Goal: Task Accomplishment & Management: Use online tool/utility

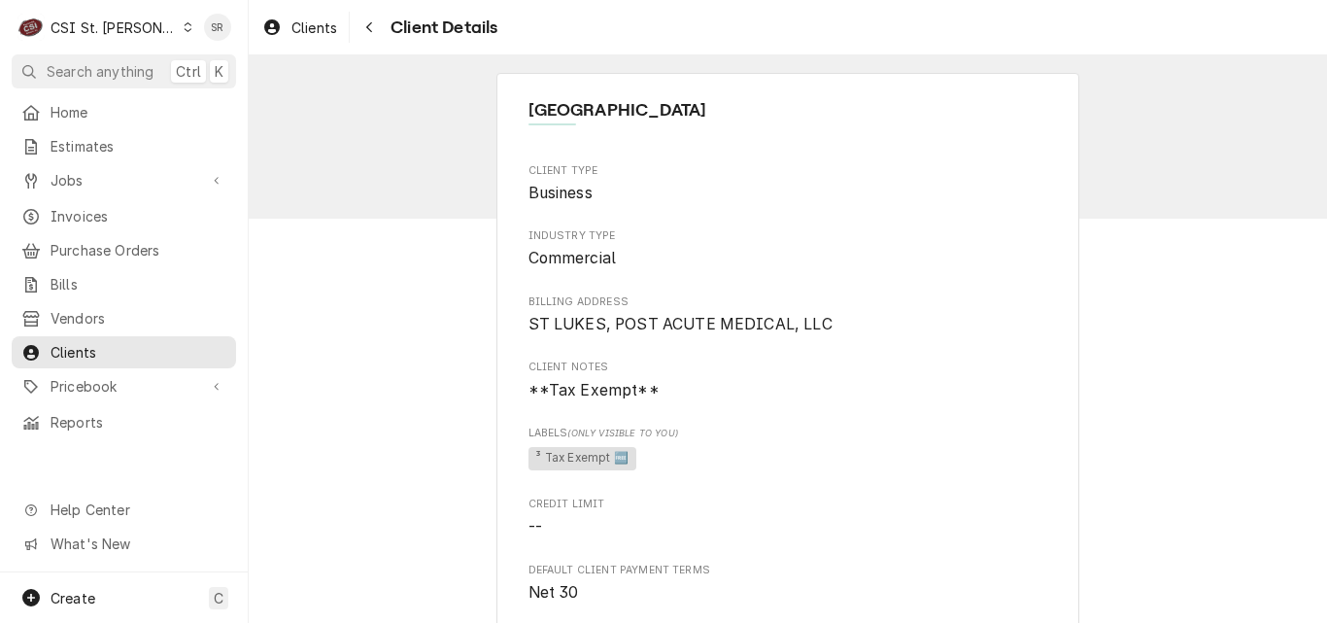
scroll to position [917, 0]
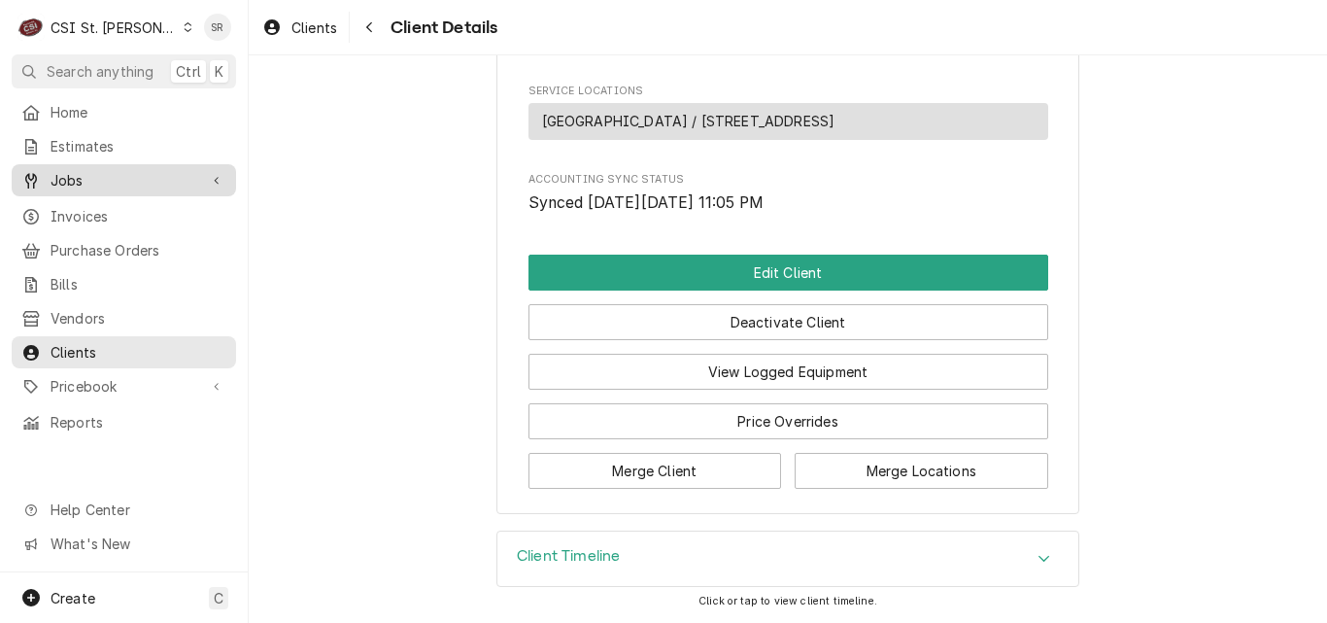
click at [80, 174] on span "Jobs" at bounding box center [124, 180] width 147 height 20
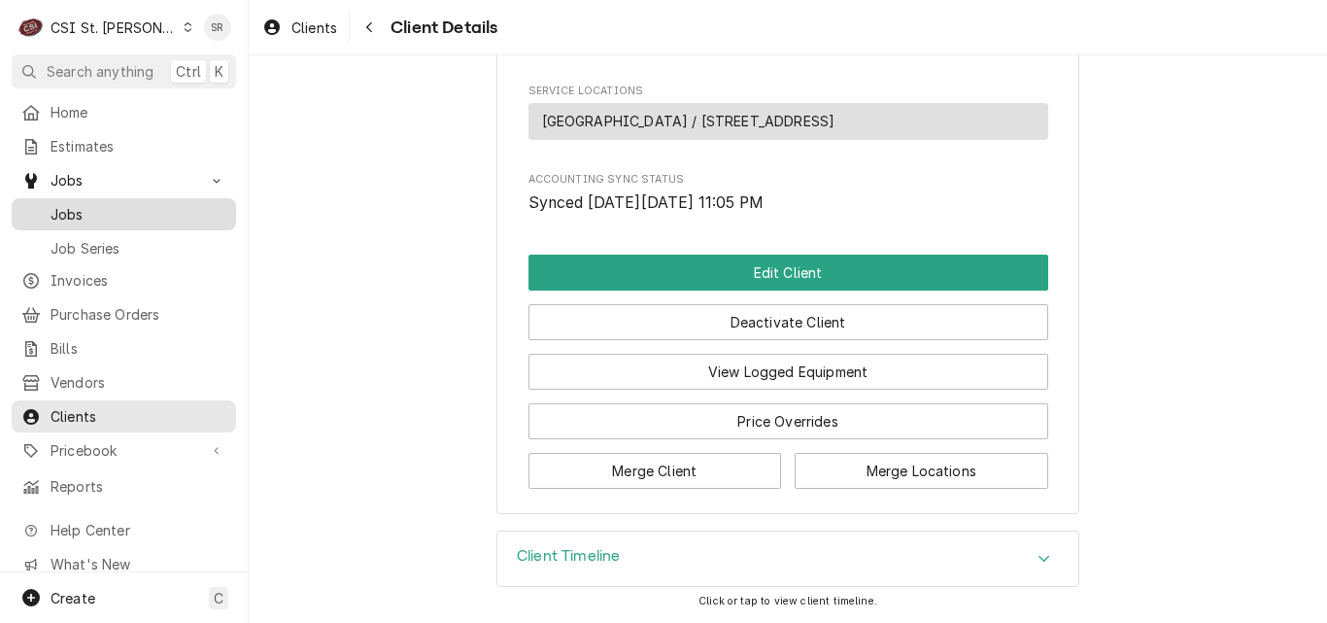
click at [80, 217] on span "Jobs" at bounding box center [139, 214] width 176 height 20
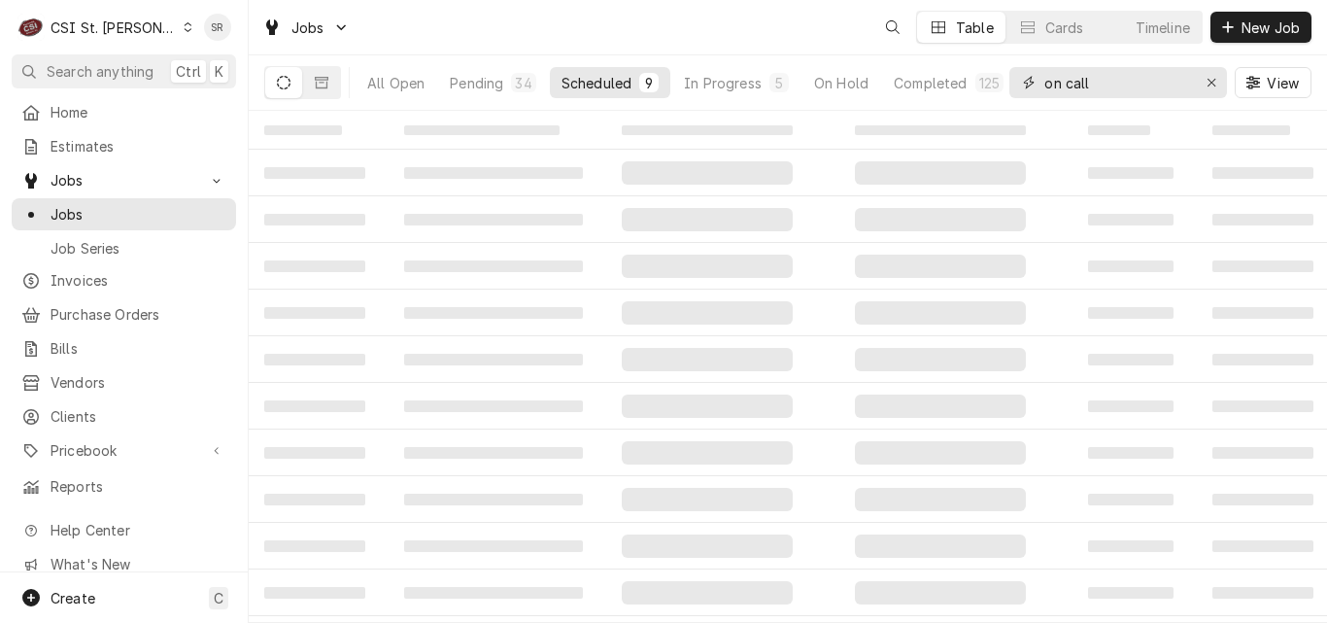
drag, startPoint x: 1066, startPoint y: 88, endPoint x: 1010, endPoint y: 81, distance: 55.9
click at [1010, 81] on div "on call" at bounding box center [1118, 82] width 218 height 31
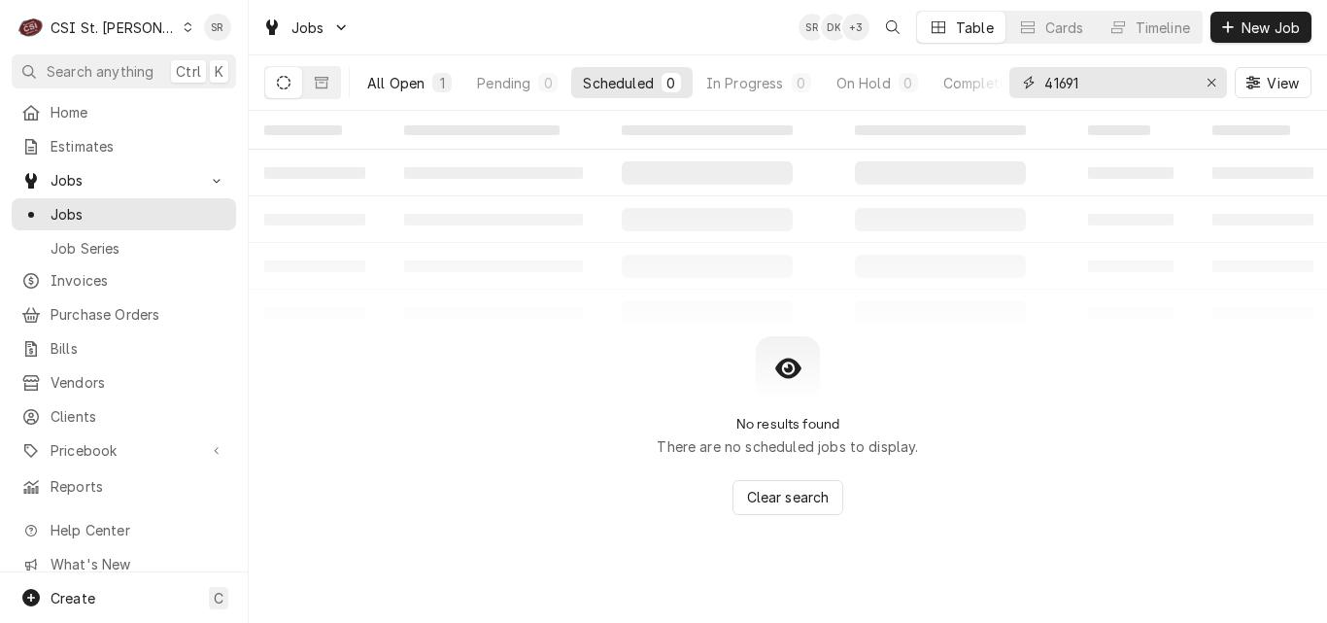
type input "41691"
click at [387, 79] on div "All Open" at bounding box center [395, 83] width 57 height 20
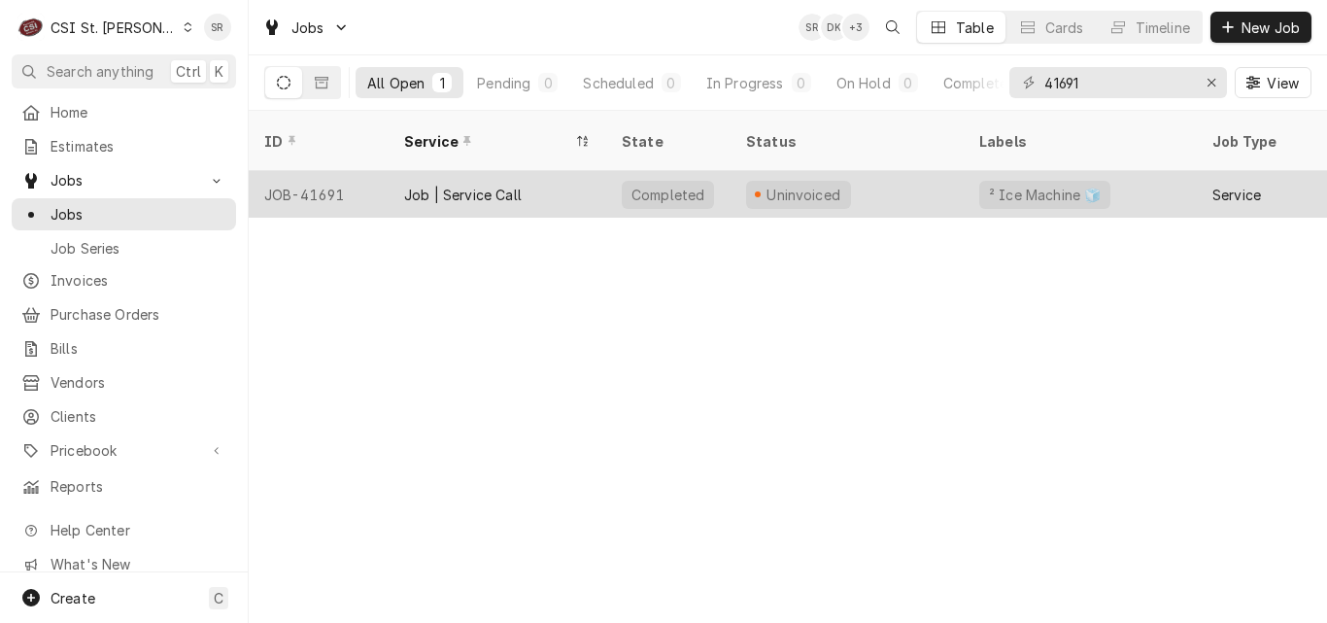
click at [416, 185] on div "Job | Service Call" at bounding box center [463, 195] width 118 height 20
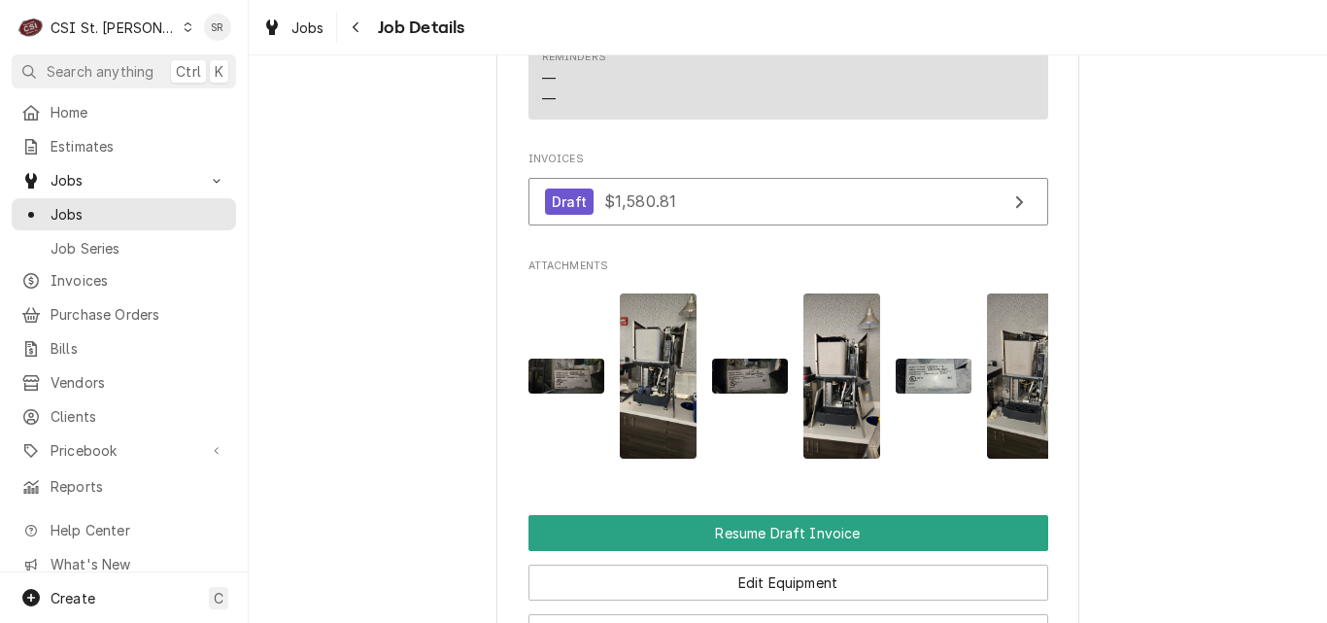
scroll to position [2332, 0]
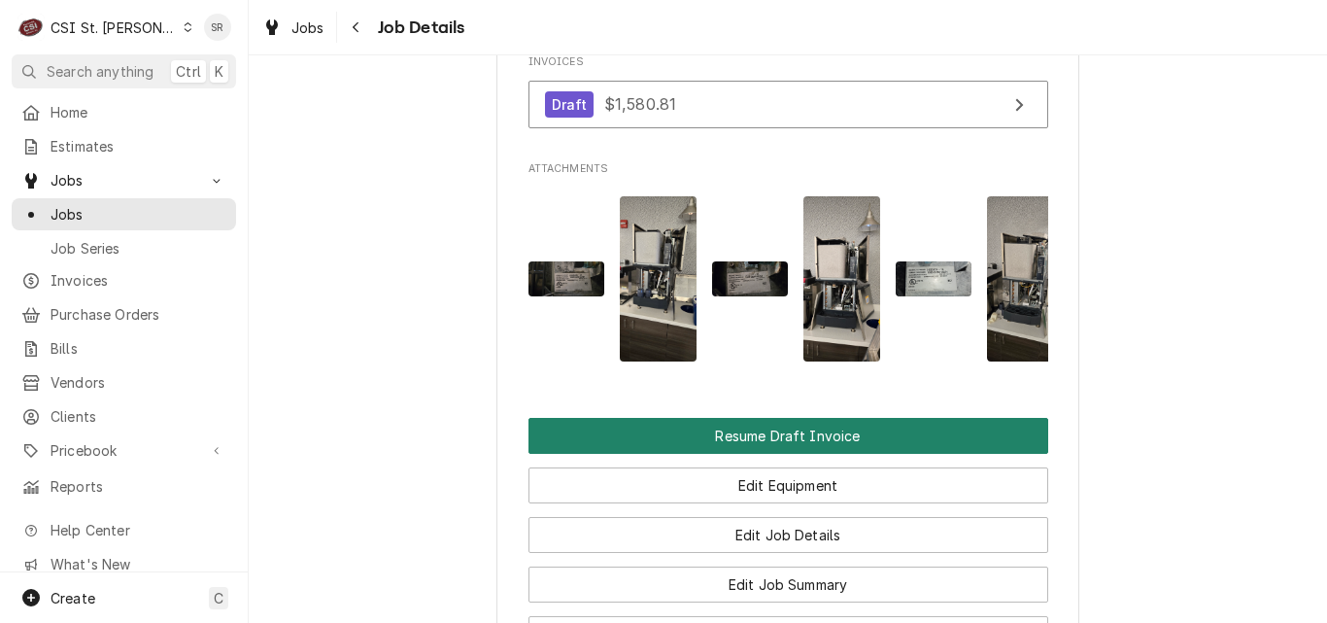
click at [763, 454] on button "Resume Draft Invoice" at bounding box center [789, 436] width 520 height 36
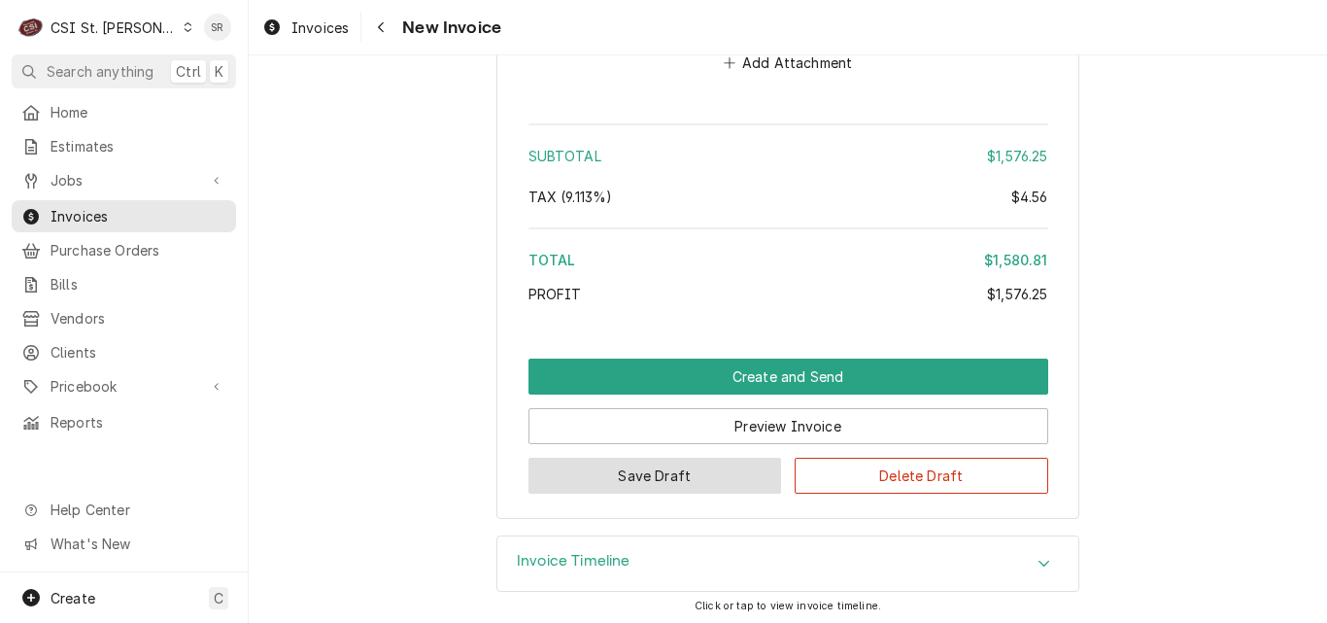
scroll to position [5453, 0]
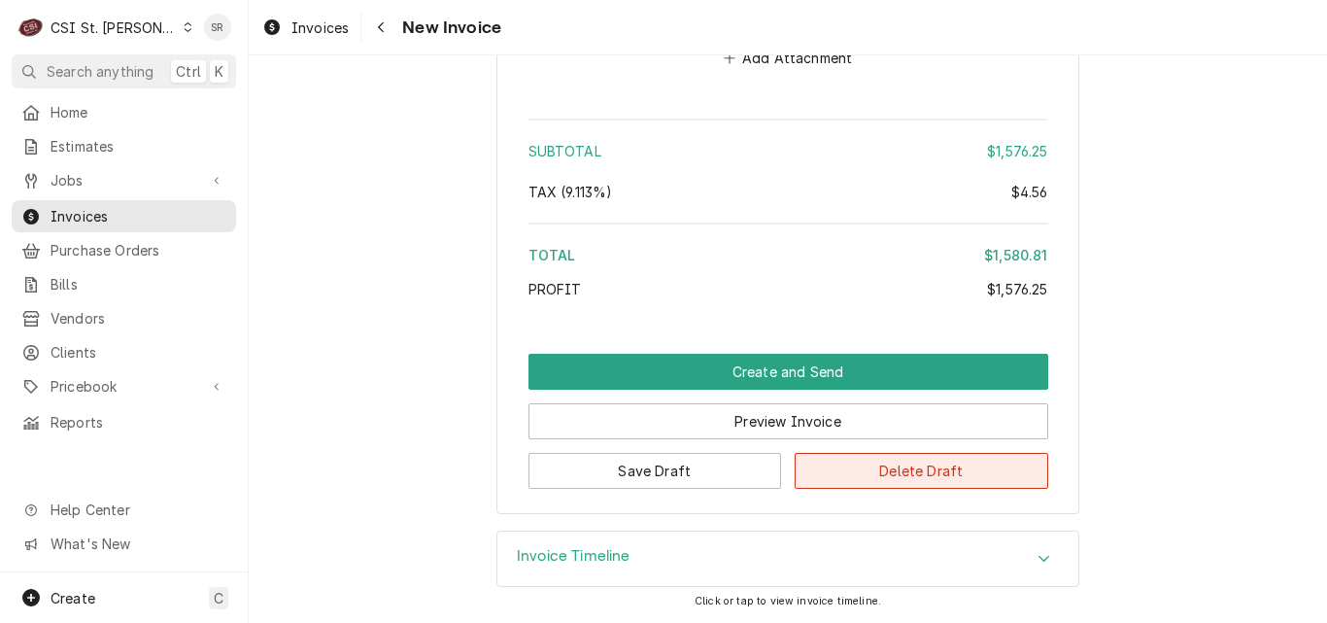
click at [930, 467] on button "Delete Draft" at bounding box center [922, 471] width 254 height 36
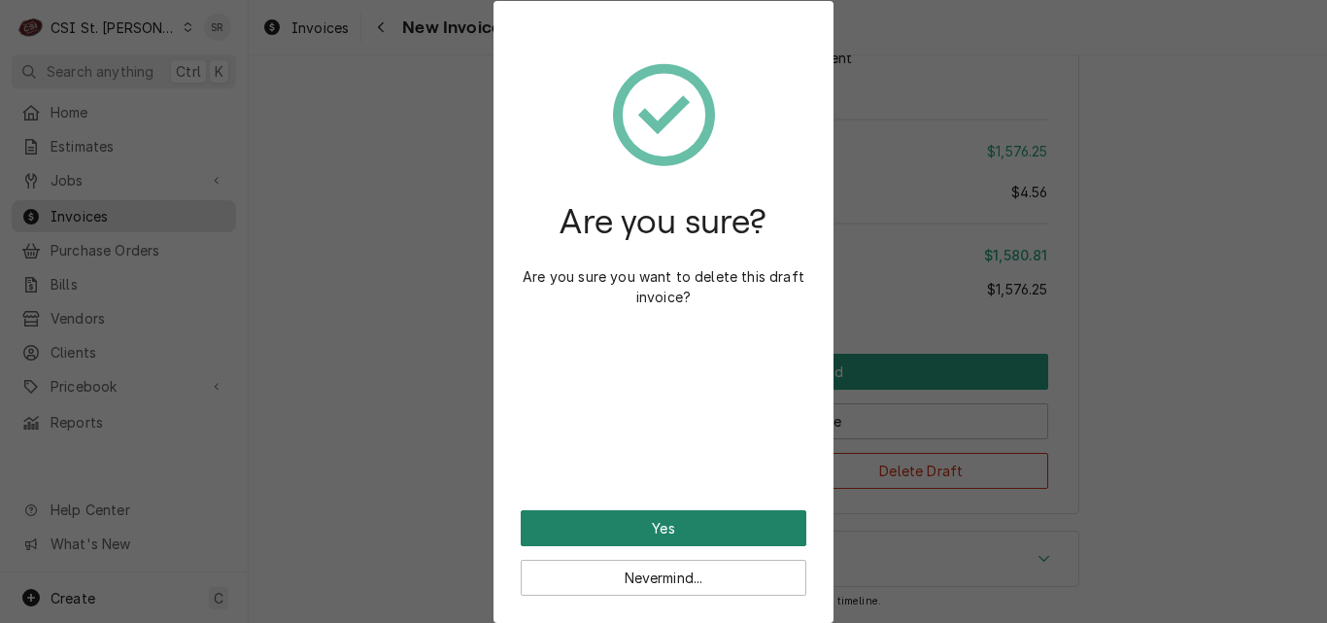
click at [667, 522] on button "Yes" at bounding box center [664, 528] width 286 height 36
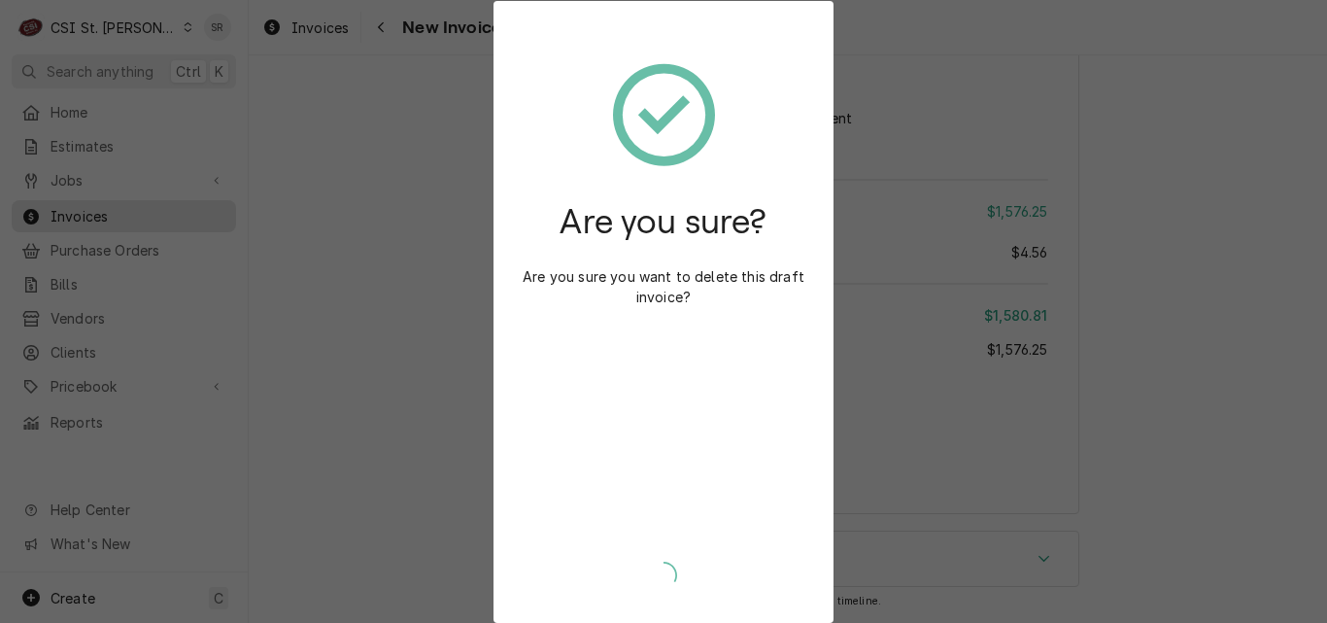
type textarea "x"
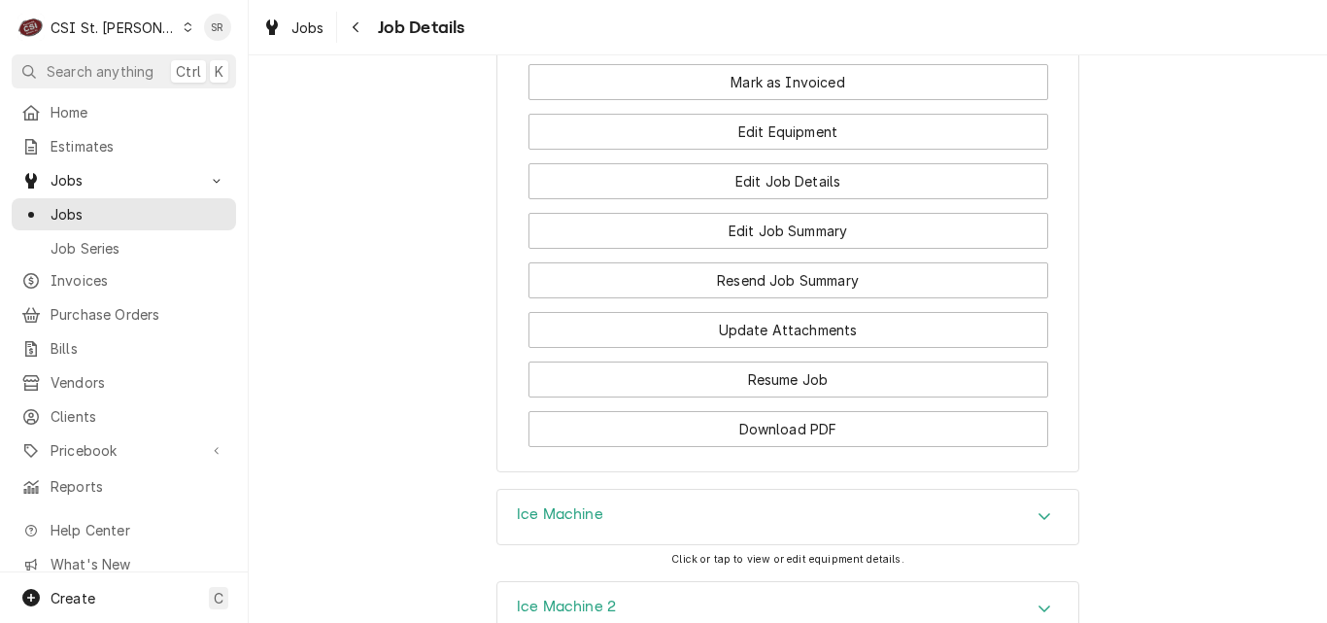
scroll to position [2623, 0]
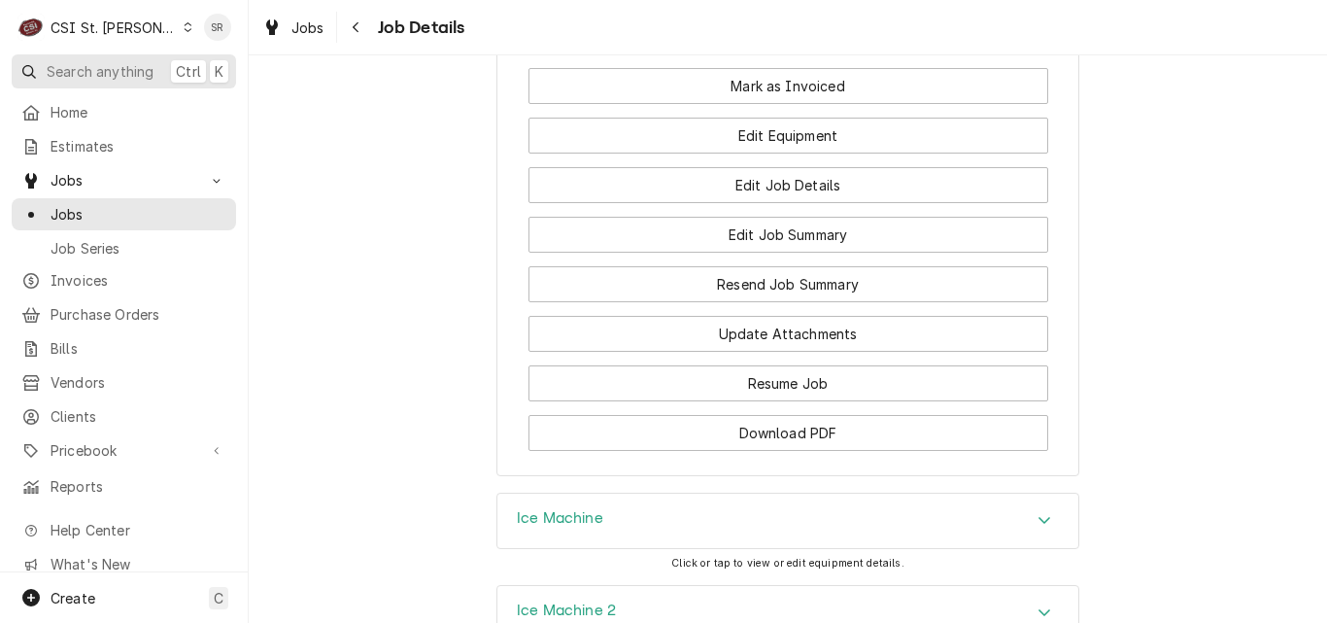
click at [134, 64] on span "Search anything" at bounding box center [100, 71] width 107 height 20
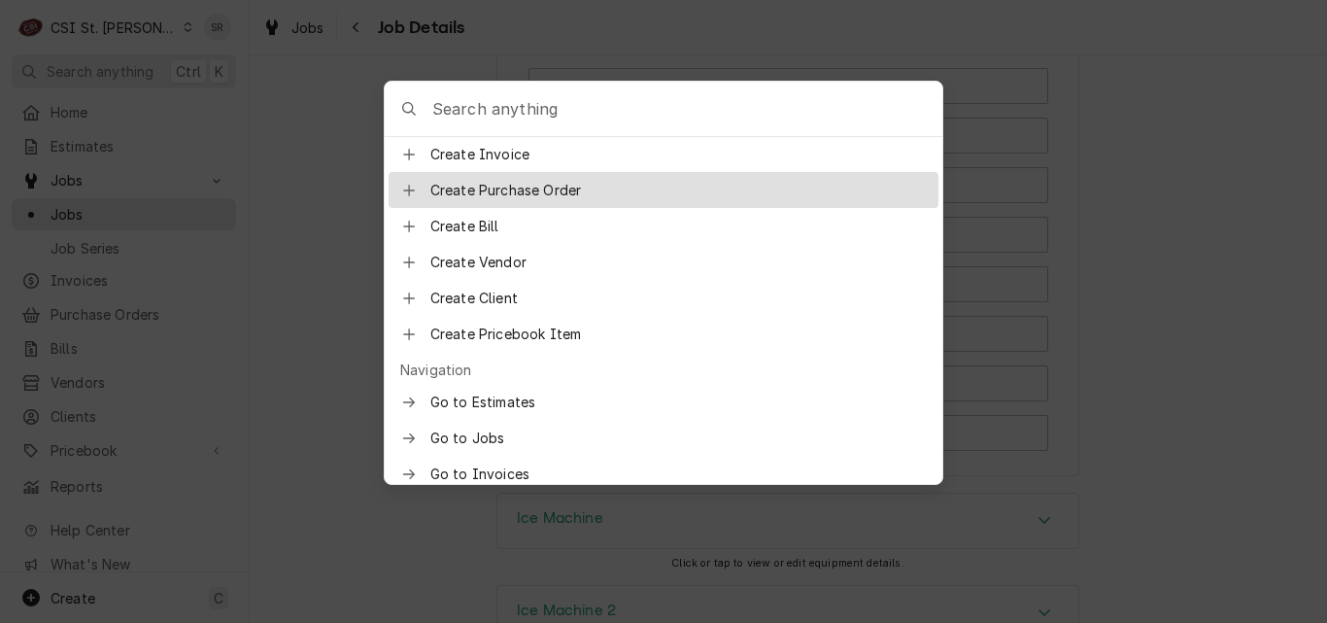
scroll to position [0, 0]
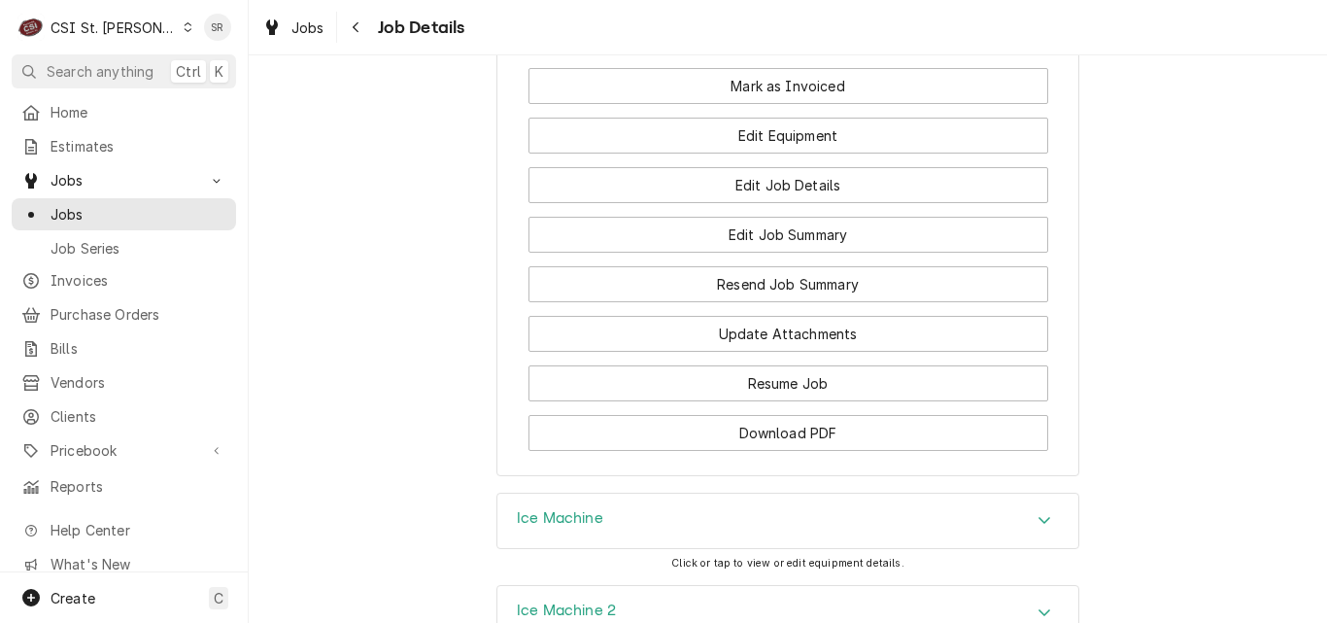
click at [345, 225] on body "C CSI St. Louis SR Search anything Ctrl K Home Estimates Jobs Jobs Job Series I…" at bounding box center [663, 311] width 1327 height 623
